Goal: Information Seeking & Learning: Learn about a topic

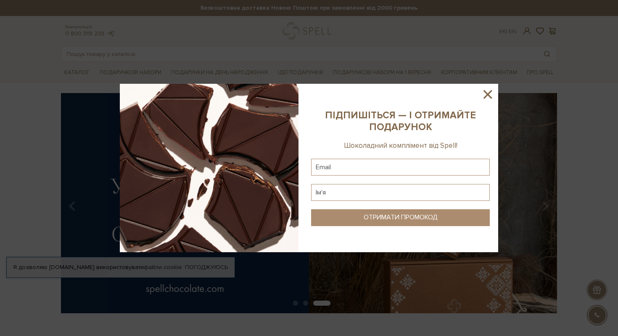
click at [490, 92] on icon at bounding box center [488, 94] width 8 height 8
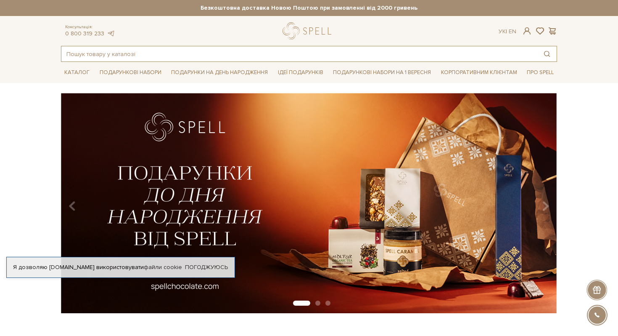
click at [250, 48] on input "text" at bounding box center [299, 53] width 476 height 15
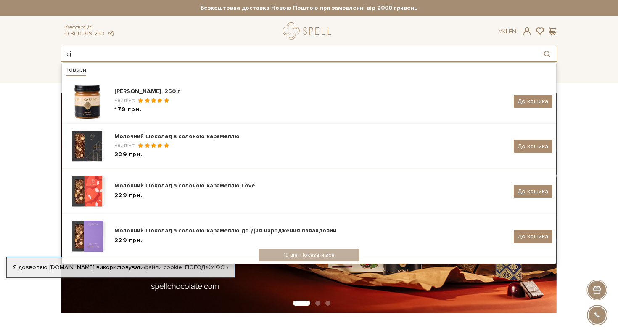
type input "c"
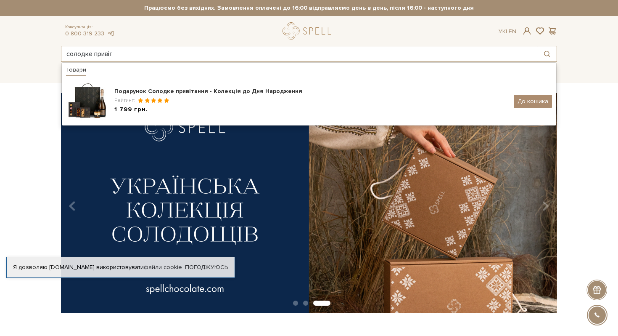
click at [159, 51] on input "солодке привіт" at bounding box center [299, 53] width 476 height 15
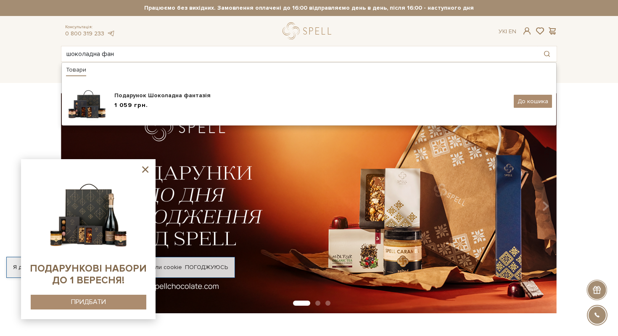
click at [204, 64] on ul "Товари Подарунок Шоколадна фантазія 1 059 грн. До кошика" at bounding box center [309, 94] width 496 height 64
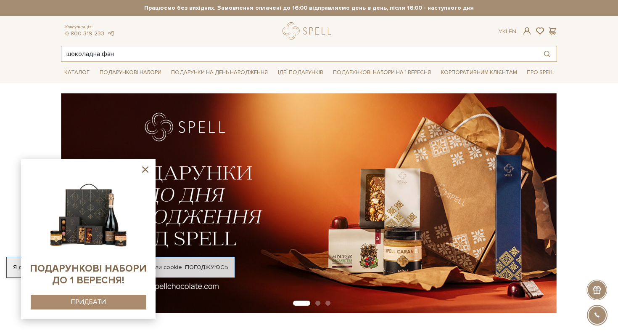
click at [204, 53] on input "шоколадна фан" at bounding box center [299, 53] width 476 height 15
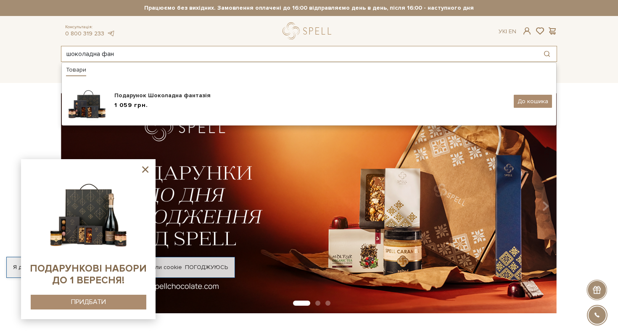
click at [204, 53] on input "шоколадна фан" at bounding box center [299, 53] width 476 height 15
click at [173, 52] on input "рідними шлях" at bounding box center [299, 53] width 476 height 15
type input "к"
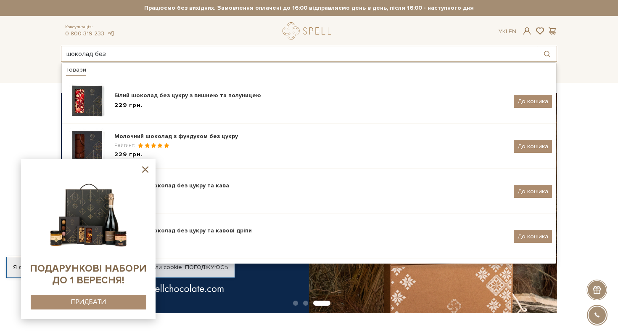
type input "шоколад без"
click at [145, 167] on icon at bounding box center [145, 169] width 11 height 11
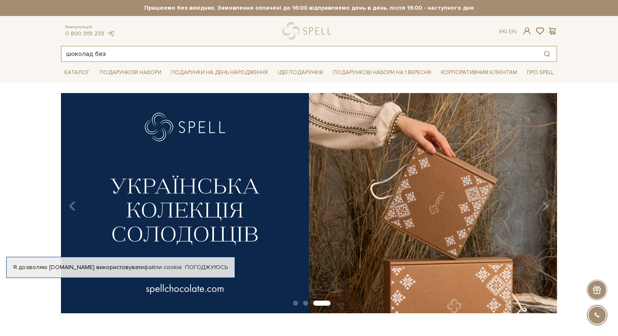
click at [124, 56] on input "шоколад без" at bounding box center [299, 53] width 476 height 15
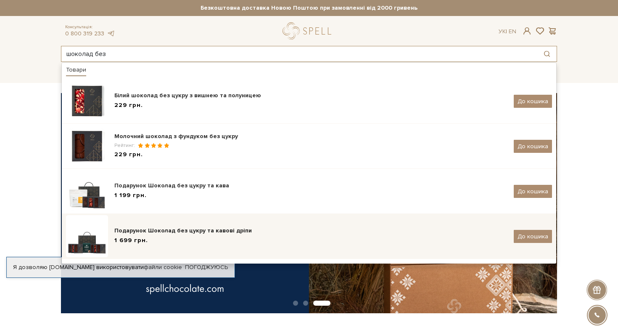
click at [191, 231] on div "Подарунок Шоколад без цукру та кавові дріпи" at bounding box center [310, 230] width 393 height 8
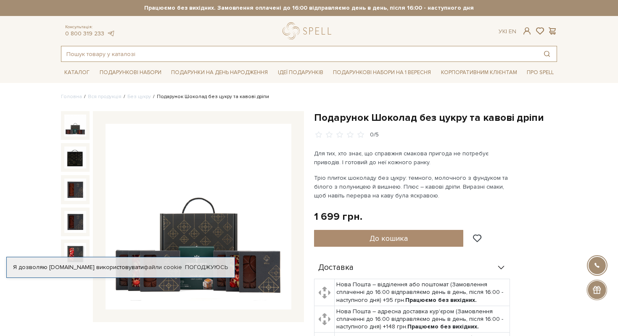
click at [129, 49] on input "text" at bounding box center [299, 53] width 476 height 15
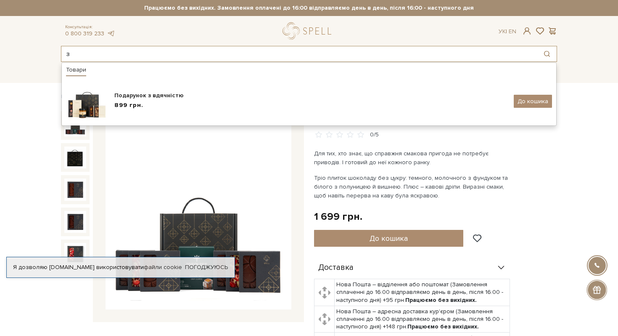
type input "з"
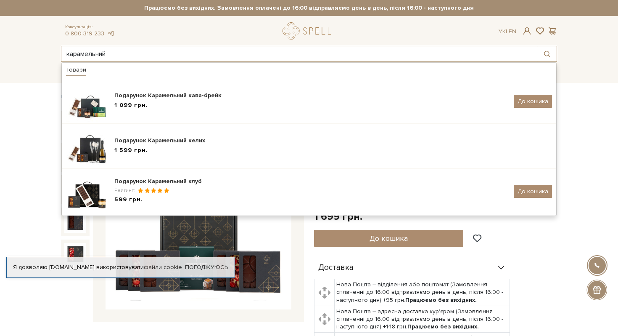
click at [144, 52] on input "карамельний" at bounding box center [299, 53] width 476 height 15
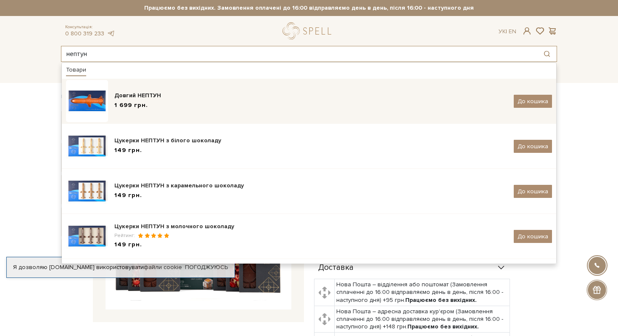
type input "нептун"
click at [124, 104] on span "1 699 грн." at bounding box center [131, 105] width 34 height 9
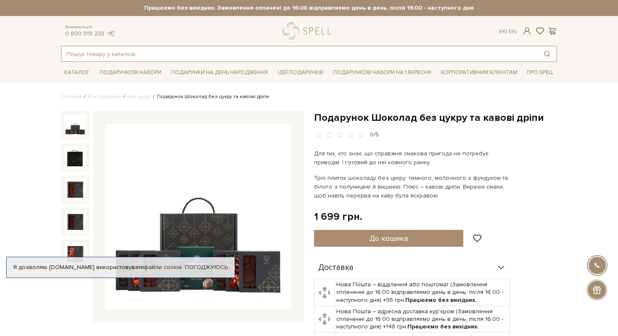
click at [135, 52] on input "text" at bounding box center [299, 53] width 476 height 15
click at [145, 51] on input "text" at bounding box center [299, 53] width 476 height 15
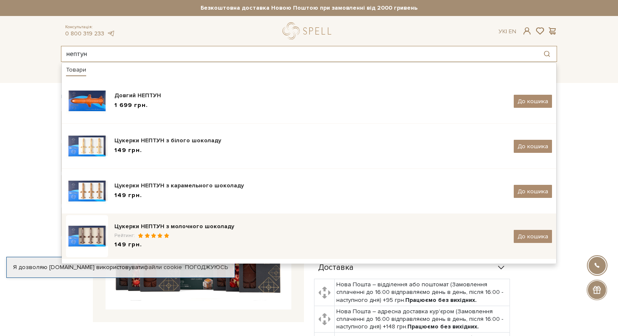
type input "нептун"
click at [171, 226] on div "Цукерки НЕПТУН з молочного шоколаду" at bounding box center [310, 226] width 393 height 8
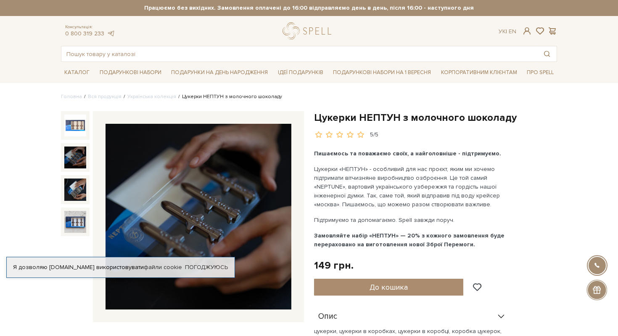
click at [72, 147] on img at bounding box center [75, 157] width 22 height 22
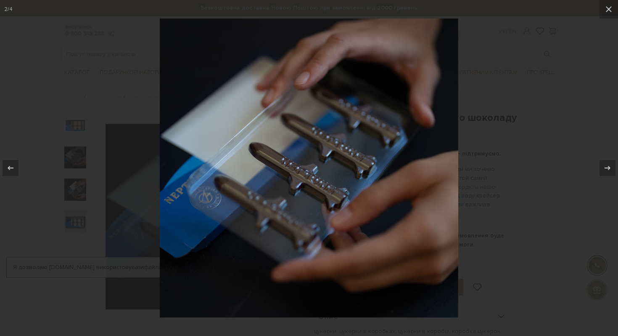
click at [144, 188] on div at bounding box center [309, 168] width 618 height 336
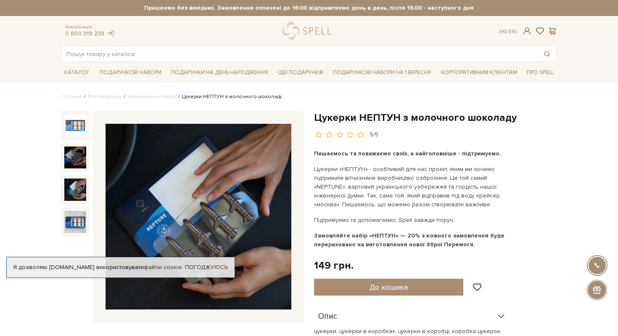
click at [80, 196] on img at bounding box center [75, 189] width 22 height 22
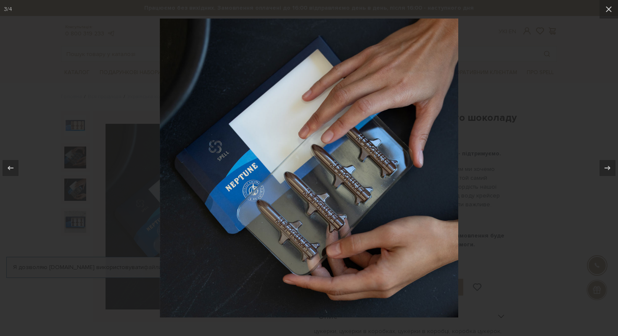
click at [519, 252] on div at bounding box center [309, 168] width 618 height 336
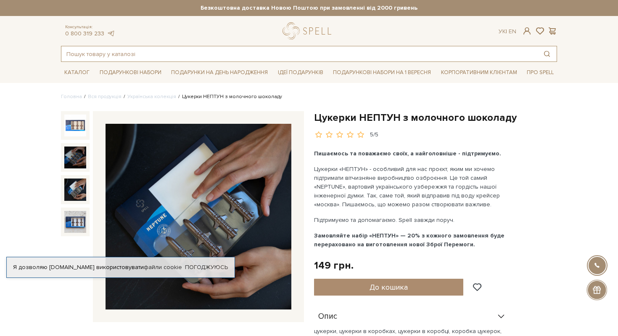
click at [210, 56] on input "text" at bounding box center [299, 53] width 476 height 15
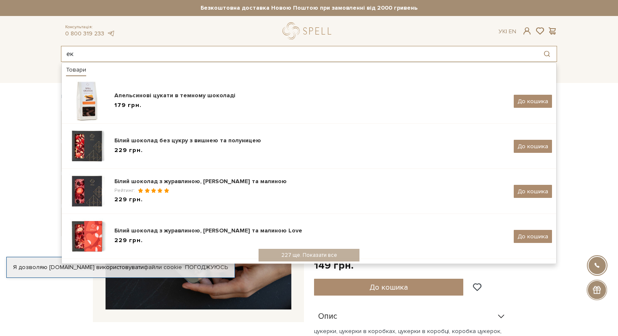
type input "е"
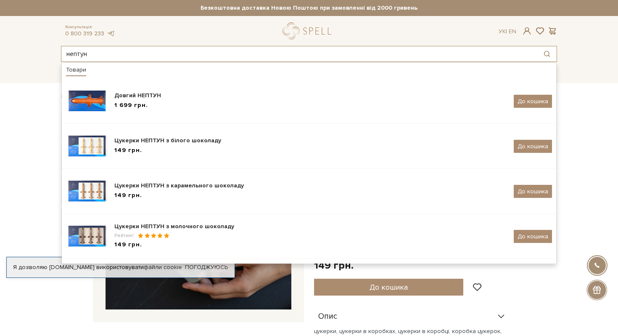
type input "нептун"
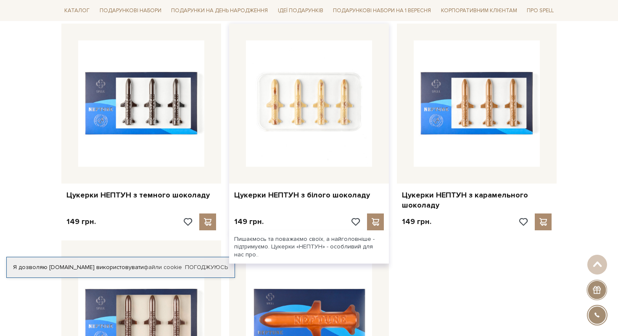
scroll to position [165, 0]
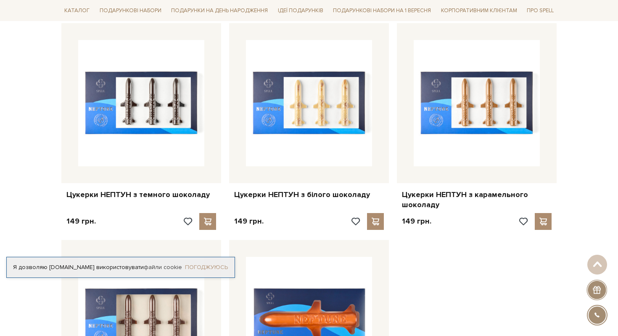
click at [210, 264] on link "Погоджуюсь" at bounding box center [206, 267] width 43 height 8
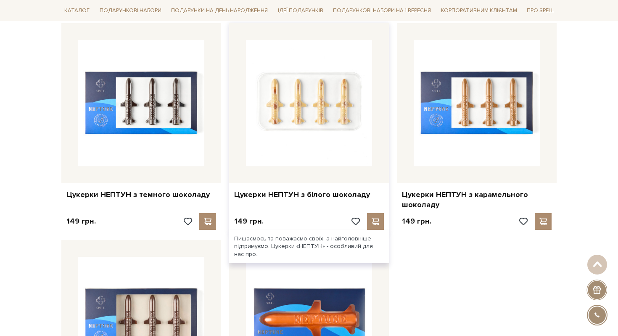
click at [344, 132] on img at bounding box center [309, 103] width 126 height 126
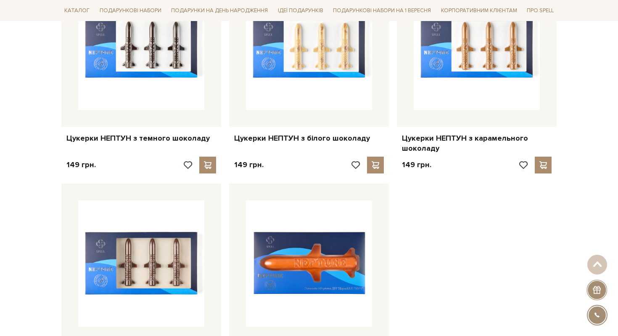
scroll to position [242, 0]
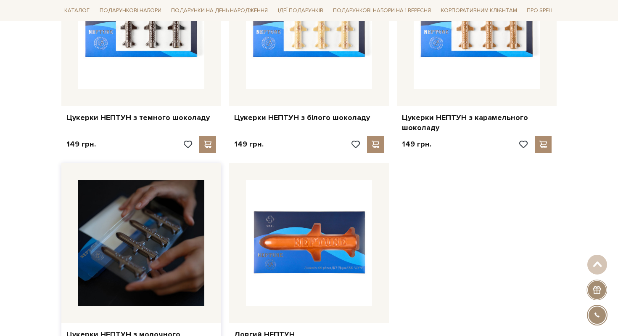
click at [150, 241] on img at bounding box center [141, 243] width 126 height 126
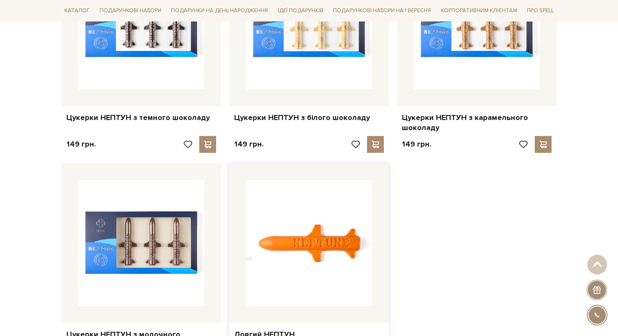
click at [361, 238] on img at bounding box center [309, 243] width 126 height 126
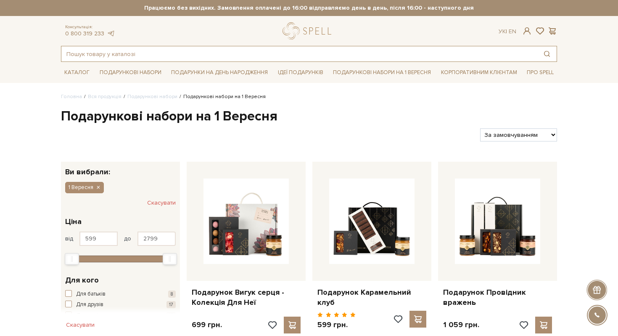
click at [198, 56] on input "text" at bounding box center [299, 53] width 476 height 15
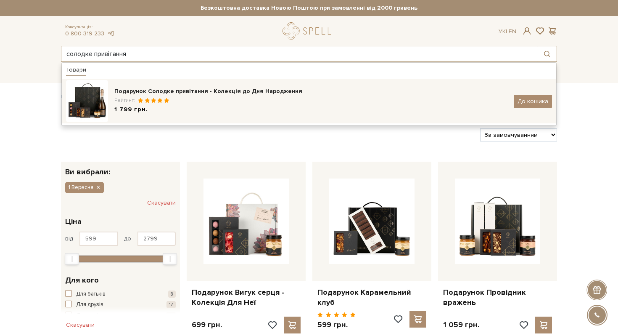
type input "солодке привітання"
click at [202, 100] on div "Рейтинг:" at bounding box center [310, 100] width 393 height 7
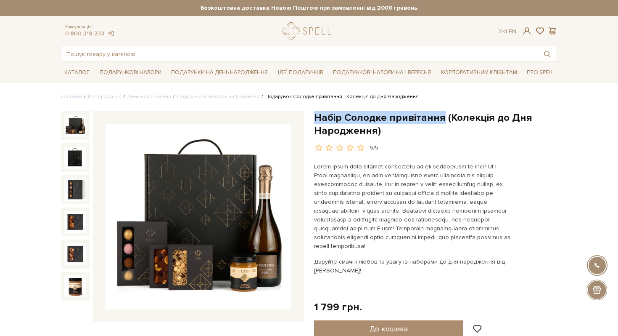
drag, startPoint x: 312, startPoint y: 115, endPoint x: 441, endPoint y: 113, distance: 128.8
click at [441, 114] on div "Набір Солодке привітання (Колекція до Дня Народження) 5/5 Даруйте смачні любов …" at bounding box center [435, 292] width 253 height 363
copy h1 "Набір Солодке привітання"
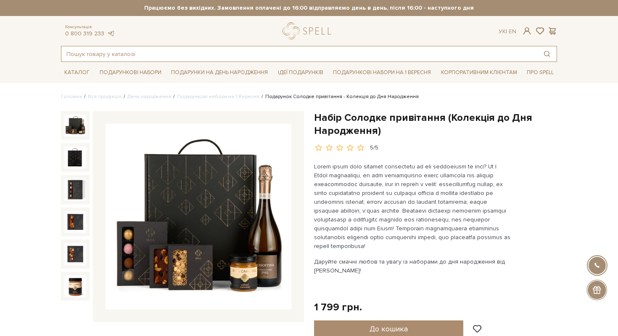
click at [191, 55] on input "text" at bounding box center [299, 53] width 476 height 15
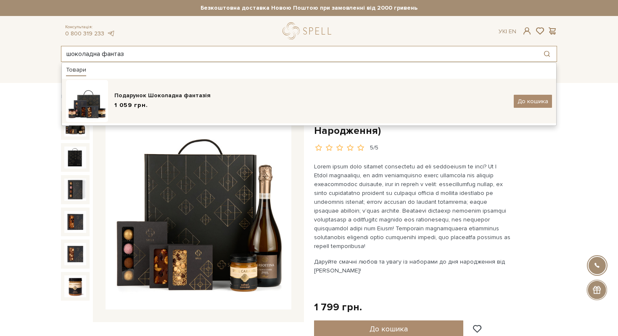
type input "шоколадна фантаз"
click at [133, 110] on div "Подарунок Шоколадна фантазія 1 059 грн." at bounding box center [310, 101] width 393 height 20
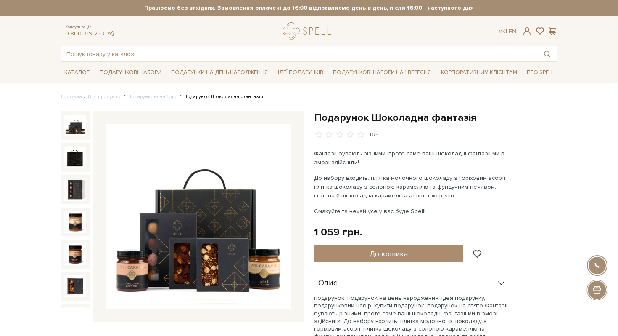
click at [335, 111] on h1 "Подарунок Шоколадна фантазія" at bounding box center [435, 117] width 243 height 13
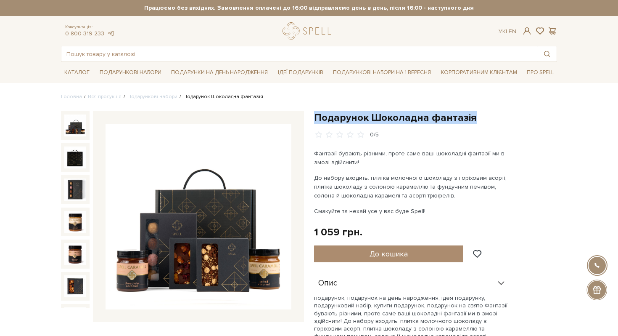
click at [335, 111] on h1 "Подарунок Шоколадна фантазія" at bounding box center [435, 117] width 243 height 13
copy div "Подарунок Шоколадна фантазія"
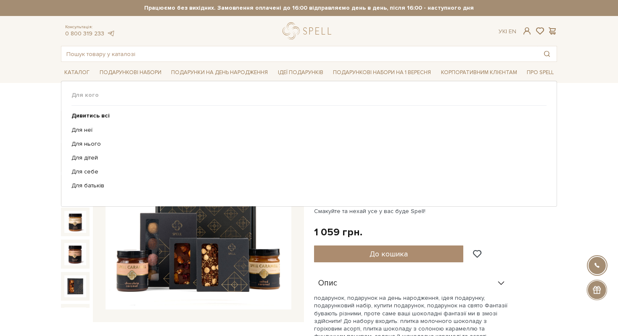
click at [230, 62] on ul "Каталог Всі солодощі Дивитись всі Новинки Бестселери Набори Смаки літа SALE" at bounding box center [309, 72] width 496 height 21
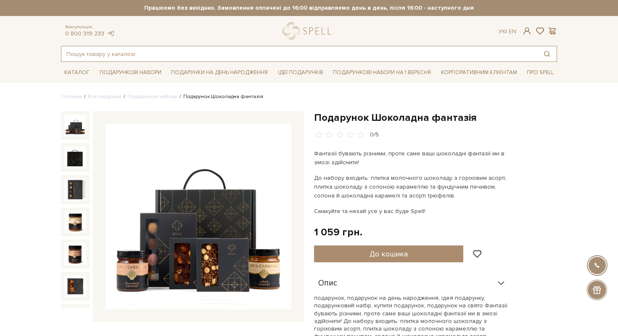
click at [216, 51] on input "text" at bounding box center [299, 53] width 476 height 15
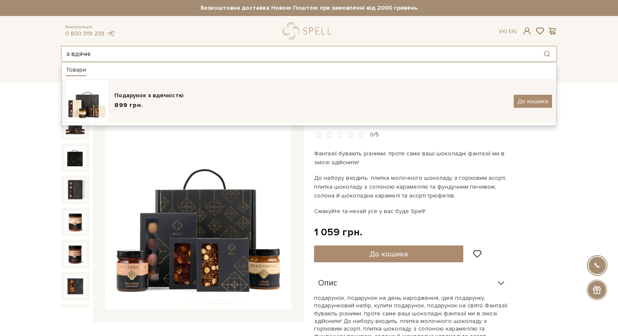
type input "з вдячні"
click at [170, 100] on div "Подарунок з вдячністю 899 грн." at bounding box center [310, 101] width 393 height 20
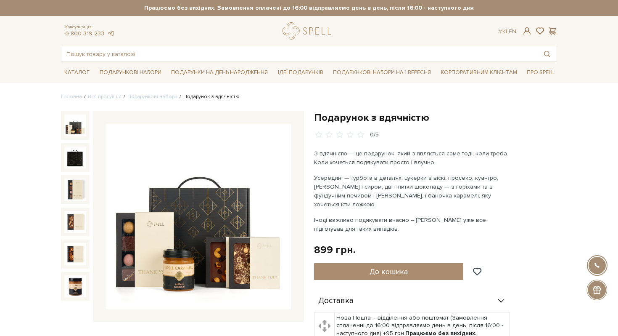
click at [331, 111] on h1 "Подарунок з вдячністю" at bounding box center [435, 117] width 243 height 13
copy div "Подарунок з вдячністю"
click at [149, 47] on input "text" at bounding box center [299, 53] width 476 height 15
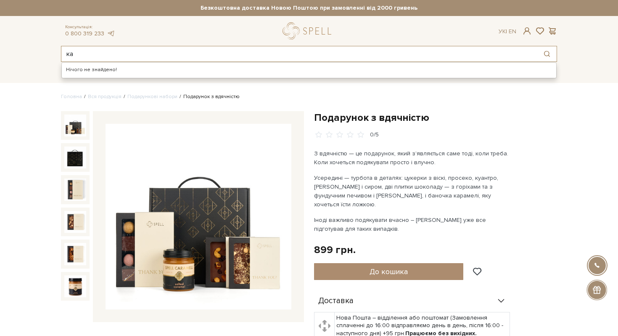
type input "к"
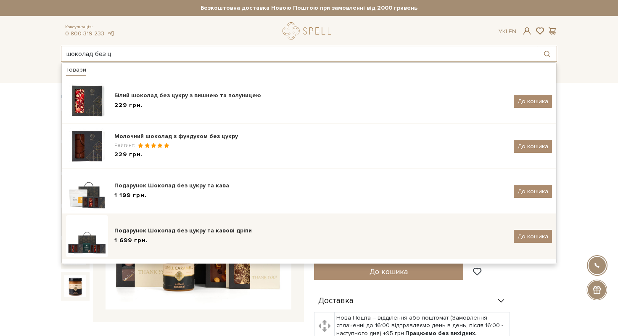
type input "шоколад без ц"
click at [262, 234] on div "Подарунок Шоколад без цукру та кавові дріпи" at bounding box center [310, 230] width 393 height 8
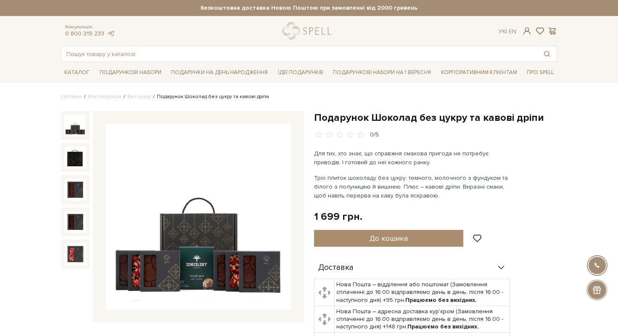
click at [361, 117] on h1 "Подарунок Шоколад без цукру та кавові дріпи" at bounding box center [435, 117] width 243 height 13
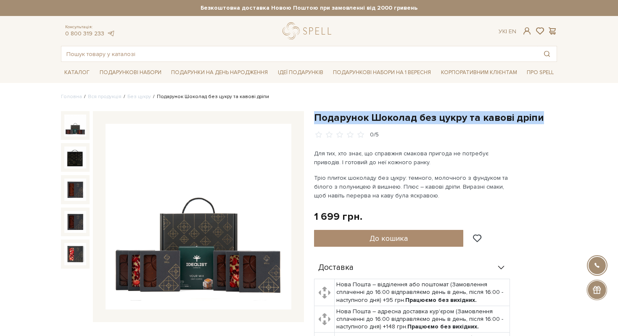
click at [361, 117] on h1 "Подарунок Шоколад без цукру та кавові дріпи" at bounding box center [435, 117] width 243 height 13
copy div "Подарунок Шоколад без цукру та кавові дріпи"
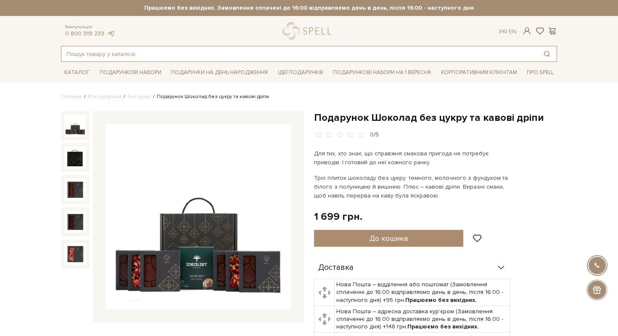
click at [237, 61] on input "text" at bounding box center [299, 53] width 476 height 15
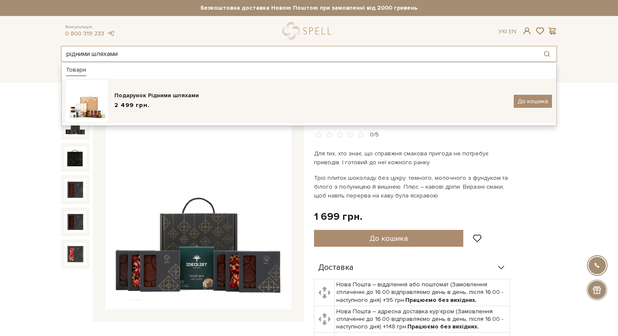
type input "рідними шляхами"
click at [174, 95] on div "Подарунок Рідними шляхами" at bounding box center [310, 95] width 393 height 8
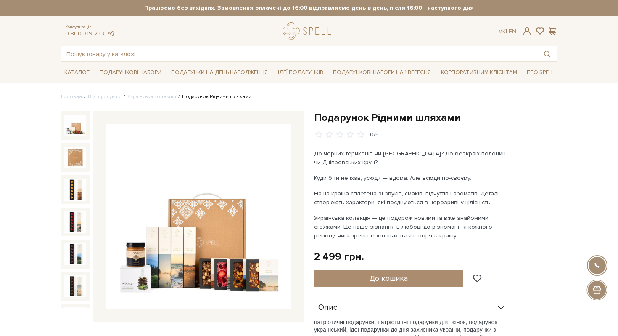
click at [373, 121] on h1 "Подарунок Рідними шляхами" at bounding box center [435, 117] width 243 height 13
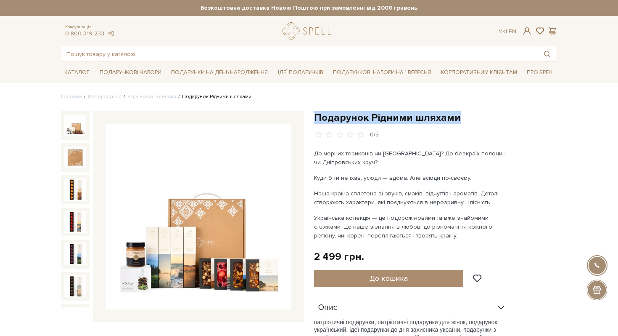
click at [373, 121] on h1 "Подарунок Рідними шляхами" at bounding box center [435, 117] width 243 height 13
copy div "Подарунок Рідними шляхами"
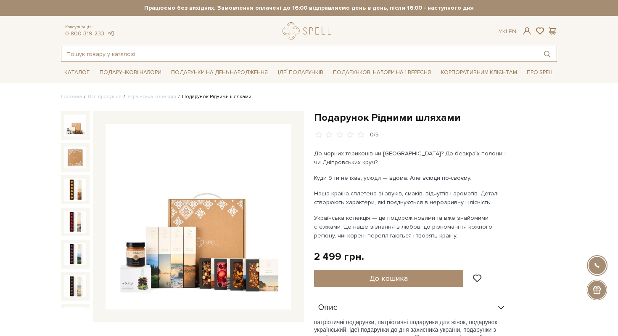
click at [199, 55] on input "text" at bounding box center [299, 53] width 476 height 15
type input "а"
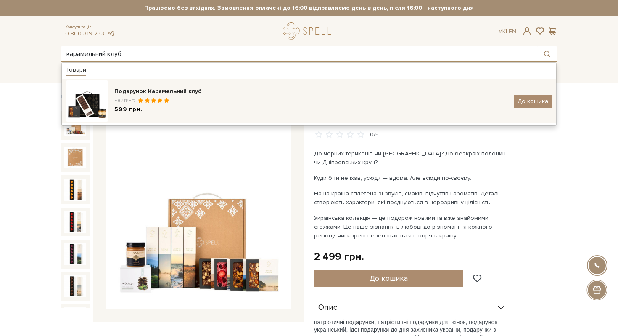
type input "карамельний клуб"
click at [182, 107] on div "599 грн." at bounding box center [310, 109] width 393 height 9
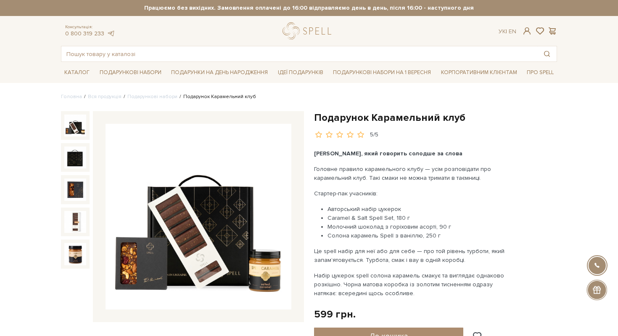
click at [333, 113] on h1 "Подарунок Карамельний клуб" at bounding box center [435, 117] width 243 height 13
copy div "Подарунок Карамельний клуб"
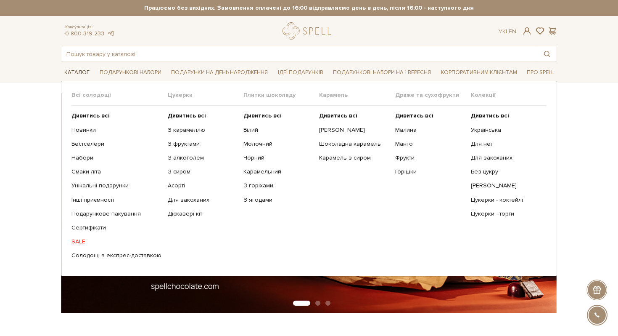
click at [74, 73] on link "Каталог" at bounding box center [77, 72] width 32 height 13
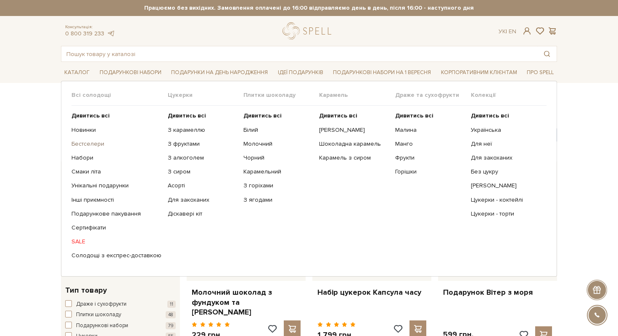
click at [92, 143] on link "Бестселери" at bounding box center [117, 144] width 90 height 8
